Goal: Transaction & Acquisition: Purchase product/service

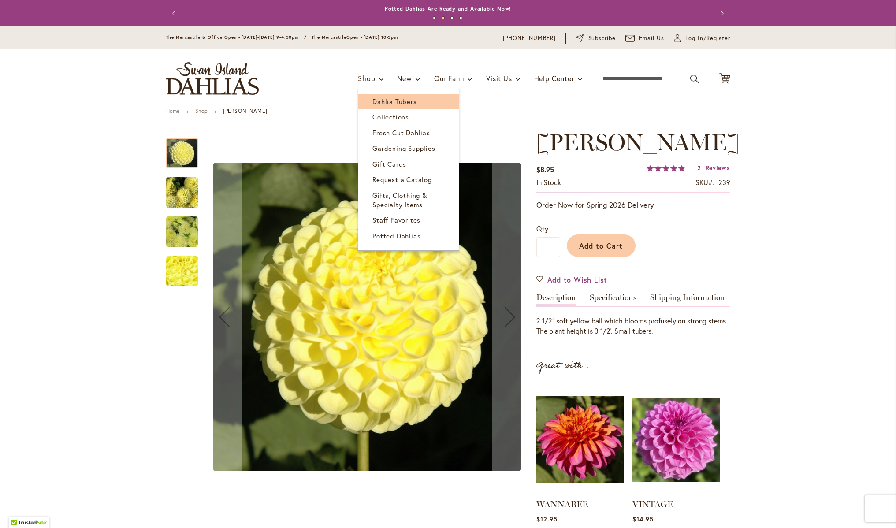
click at [376, 98] on span "Dahlia Tubers" at bounding box center [394, 101] width 44 height 9
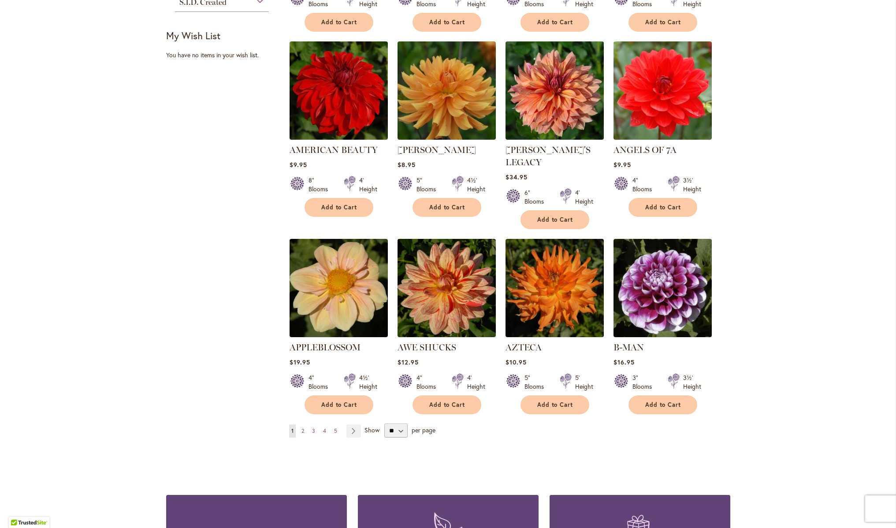
scroll to position [550, 0]
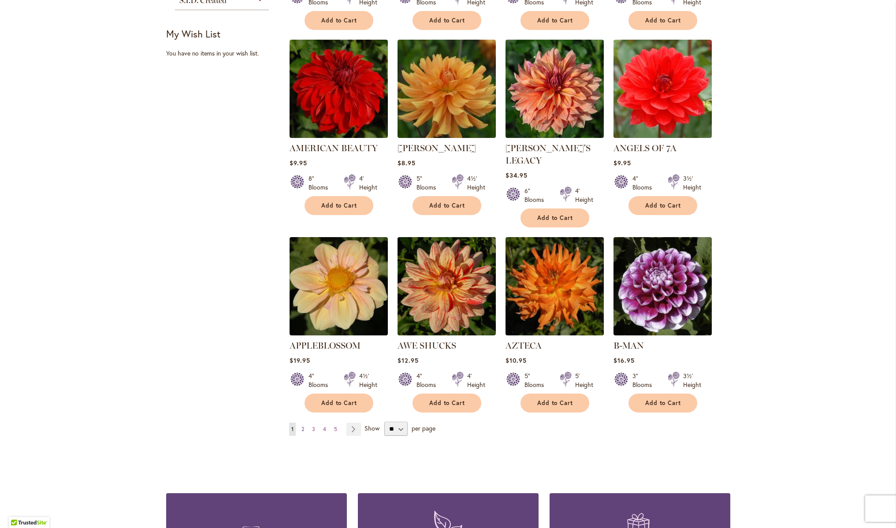
click at [304, 426] on span "2" at bounding box center [302, 429] width 3 height 7
